Goal: Information Seeking & Learning: Learn about a topic

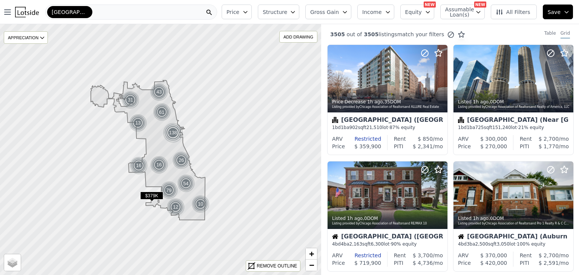
click at [248, 13] on icon "button" at bounding box center [245, 12] width 6 height 6
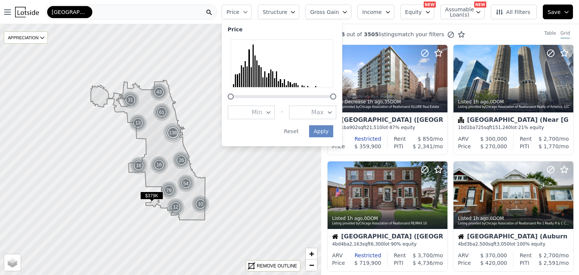
click at [283, 11] on span "Structure" at bounding box center [275, 12] width 24 height 8
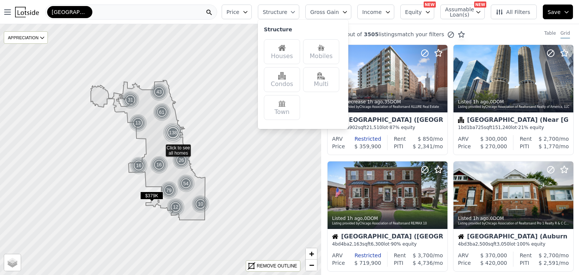
click at [334, 15] on span "Gross Gain" at bounding box center [324, 12] width 29 height 8
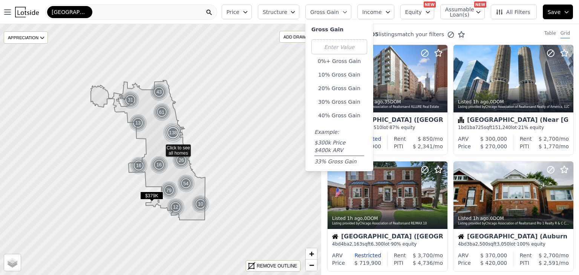
click at [377, 12] on span "Income" at bounding box center [372, 12] width 20 height 8
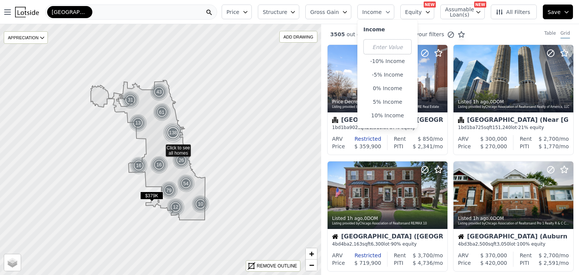
click at [239, 12] on span "Price" at bounding box center [233, 12] width 13 height 8
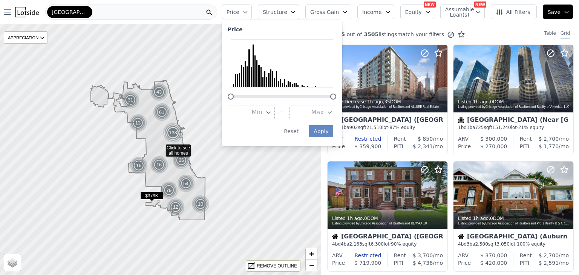
click at [519, 14] on span "All Filters" at bounding box center [513, 12] width 35 height 8
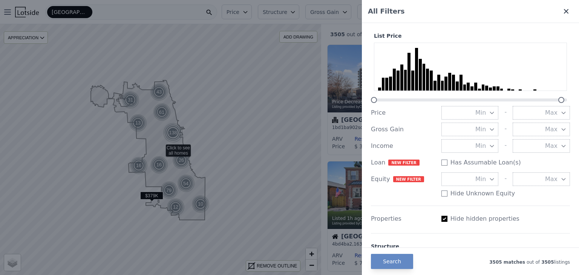
click at [564, 13] on icon at bounding box center [566, 11] width 5 height 5
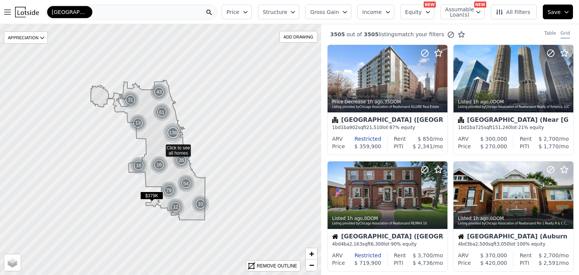
click at [416, 13] on span "Equity" at bounding box center [413, 12] width 17 height 8
click at [464, 16] on span "Assumable Loan(s)" at bounding box center [457, 12] width 24 height 11
click at [239, 11] on span "Price" at bounding box center [233, 12] width 13 height 8
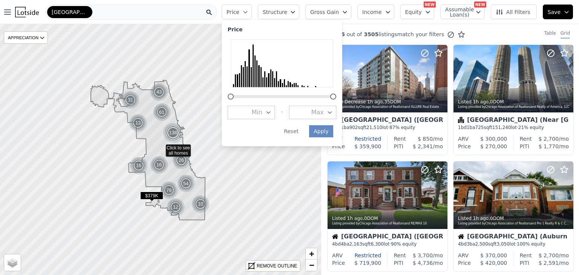
click at [239, 11] on span "Price" at bounding box center [233, 12] width 13 height 8
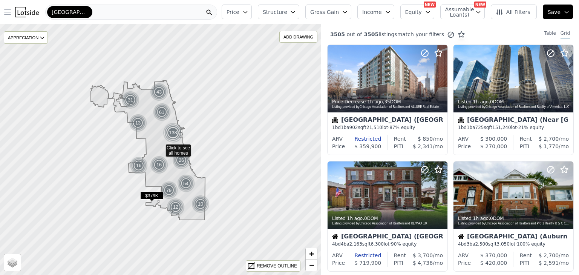
click at [6, 11] on icon "button" at bounding box center [7, 12] width 9 height 9
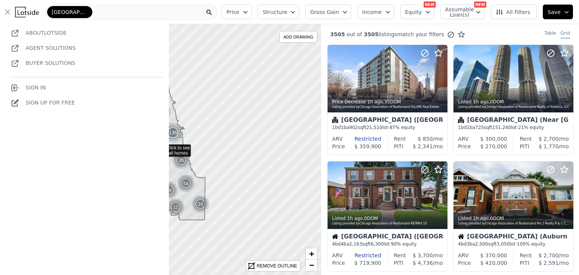
click at [6, 11] on icon "button" at bounding box center [7, 12] width 9 height 9
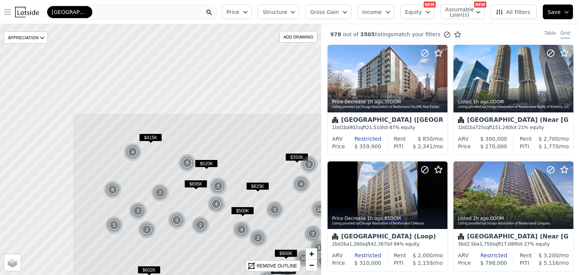
drag, startPoint x: 138, startPoint y: 138, endPoint x: 222, endPoint y: 240, distance: 132.6
click at [222, 240] on icon at bounding box center [265, 264] width 387 height 302
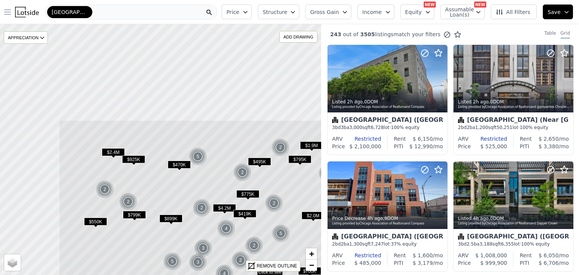
drag, startPoint x: 148, startPoint y: 66, endPoint x: 230, endPoint y: 181, distance: 141.9
click at [230, 181] on icon at bounding box center [252, 271] width 387 height 302
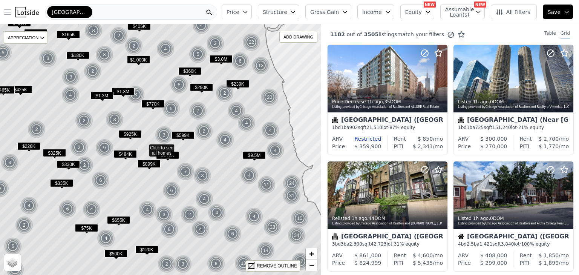
drag, startPoint x: 158, startPoint y: 127, endPoint x: 141, endPoint y: 124, distance: 16.8
click at [141, 124] on icon at bounding box center [144, 147] width 387 height 302
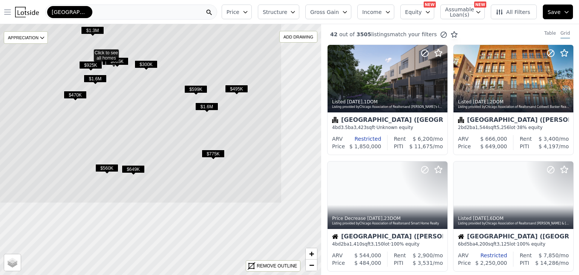
drag, startPoint x: 135, startPoint y: 149, endPoint x: 63, endPoint y: 51, distance: 121.3
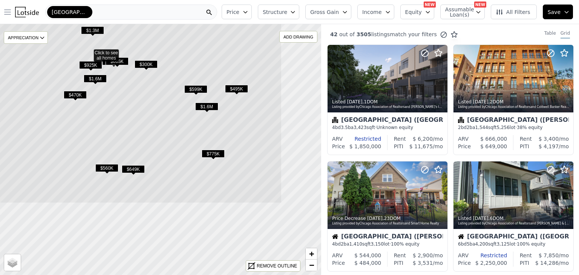
click at [63, 51] on icon at bounding box center [88, 52] width 387 height 302
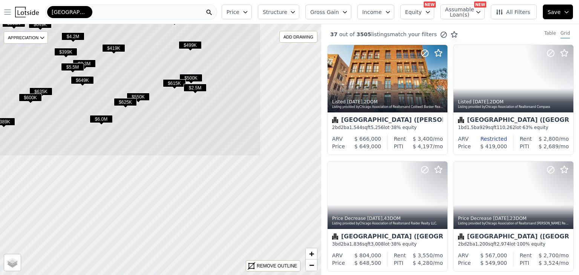
drag, startPoint x: 205, startPoint y: 172, endPoint x: 112, endPoint y: 28, distance: 172.1
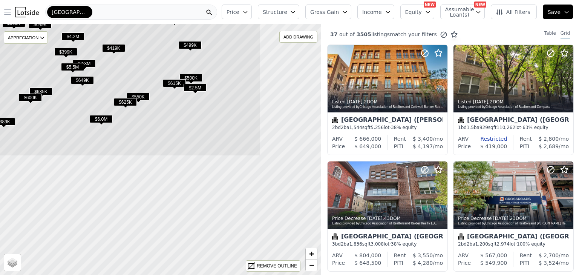
click at [112, 28] on icon at bounding box center [67, 5] width 387 height 302
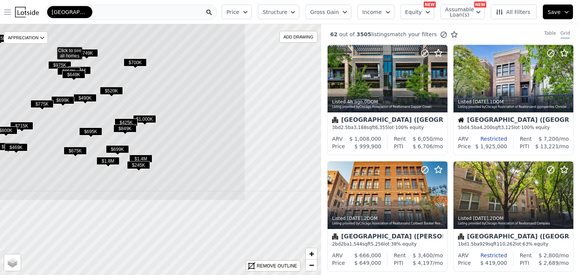
drag, startPoint x: 214, startPoint y: 146, endPoint x: 106, endPoint y: 46, distance: 147.5
click at [106, 46] on icon at bounding box center [52, 49] width 387 height 302
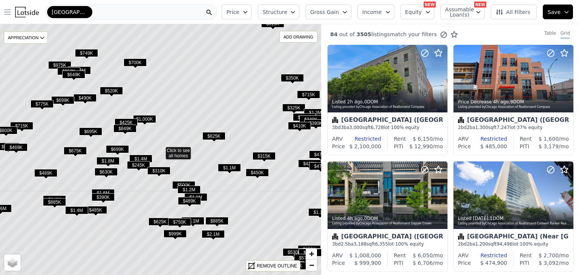
click at [113, 40] on icon at bounding box center [160, 149] width 387 height 302
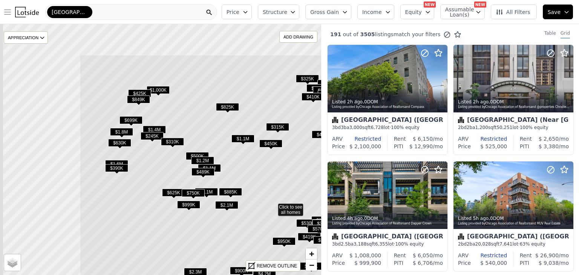
drag, startPoint x: 95, startPoint y: 64, endPoint x: 288, endPoint y: 176, distance: 222.9
click at [292, 181] on icon at bounding box center [273, 206] width 387 height 302
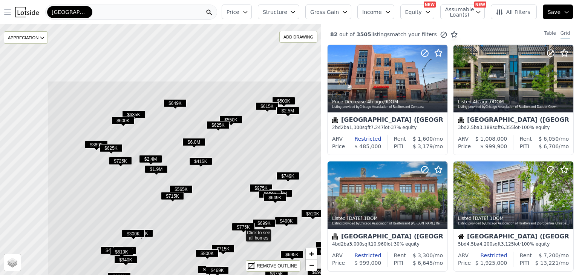
click at [255, 173] on icon at bounding box center [240, 232] width 387 height 302
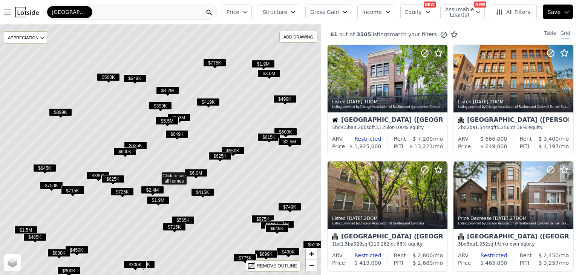
drag, startPoint x: 187, startPoint y: 92, endPoint x: 171, endPoint y: 117, distance: 30.0
click at [171, 117] on span "$2.3M" at bounding box center [178, 117] width 23 height 8
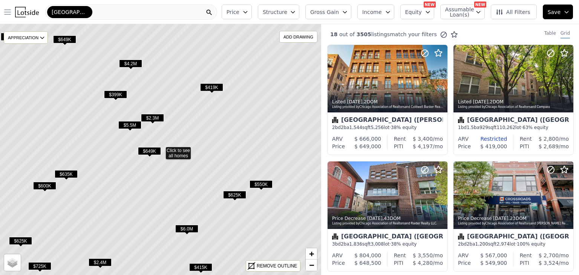
click at [511, 11] on span "All Filters" at bounding box center [513, 12] width 35 height 8
